Goal: Transaction & Acquisition: Purchase product/service

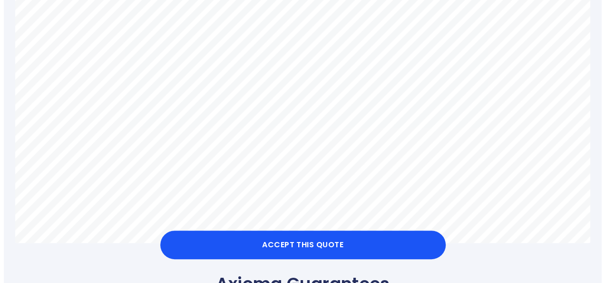
scroll to position [618, 0]
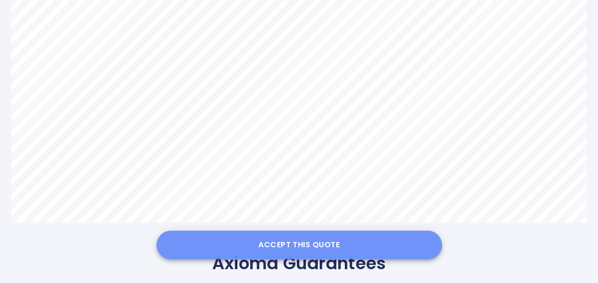
click at [283, 243] on button "Accept this Quote" at bounding box center [299, 244] width 285 height 29
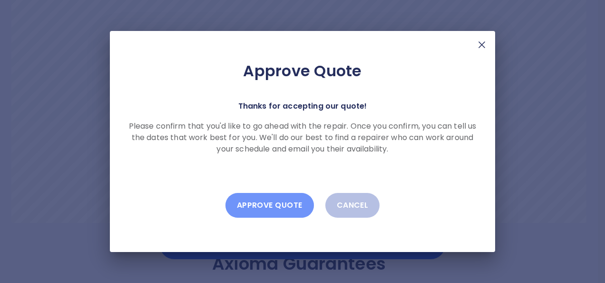
click at [288, 201] on button "Approve Quote" at bounding box center [269, 205] width 88 height 25
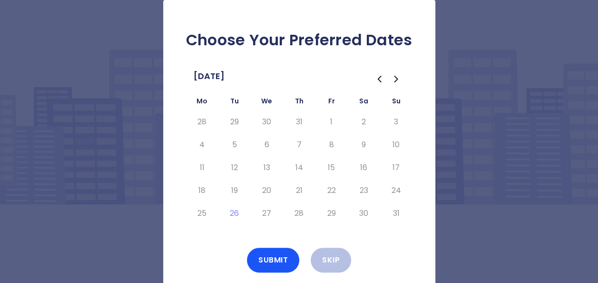
click at [395, 79] on icon "Go to the Next Month" at bounding box center [396, 78] width 11 height 11
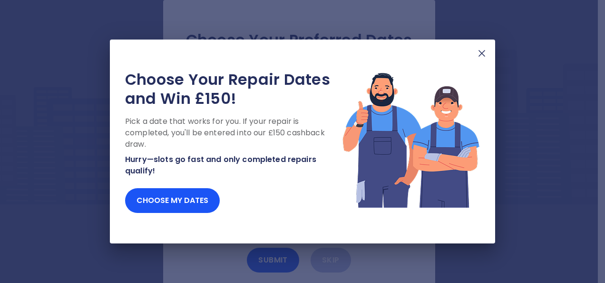
click at [484, 52] on img at bounding box center [481, 53] width 11 height 11
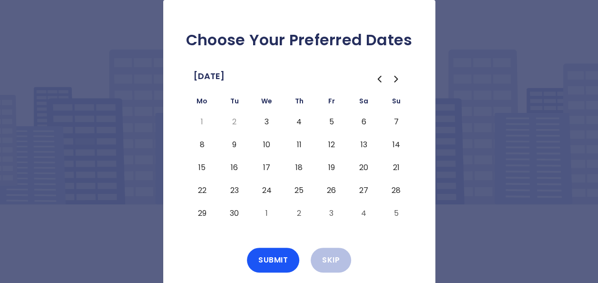
click at [201, 146] on button "8" at bounding box center [202, 144] width 17 height 15
click at [333, 146] on button "12" at bounding box center [331, 144] width 17 height 15
click at [232, 148] on button "9" at bounding box center [234, 144] width 17 height 15
click at [262, 148] on button "10" at bounding box center [266, 144] width 17 height 15
click at [296, 144] on button "11" at bounding box center [299, 144] width 17 height 15
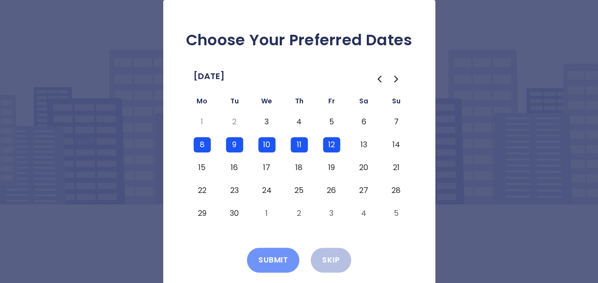
click at [281, 257] on button "Submit" at bounding box center [273, 259] width 52 height 25
